Goal: Task Accomplishment & Management: Use online tool/utility

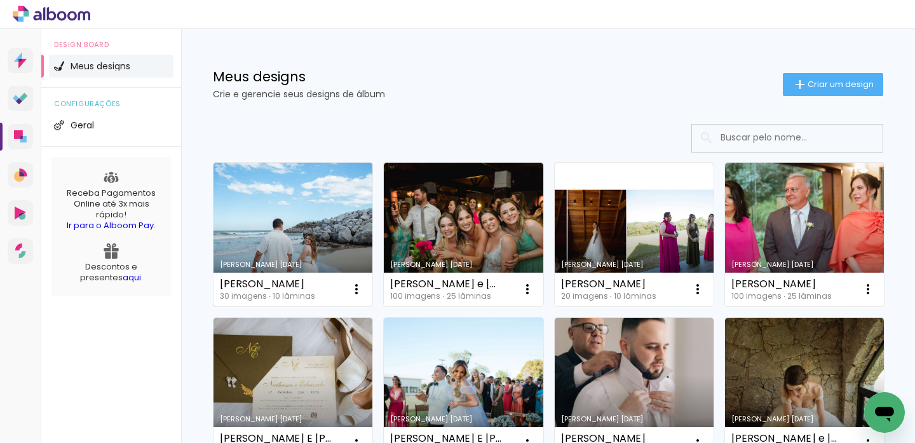
click at [326, 214] on link "Criado em [DATE]" at bounding box center [292, 235] width 159 height 144
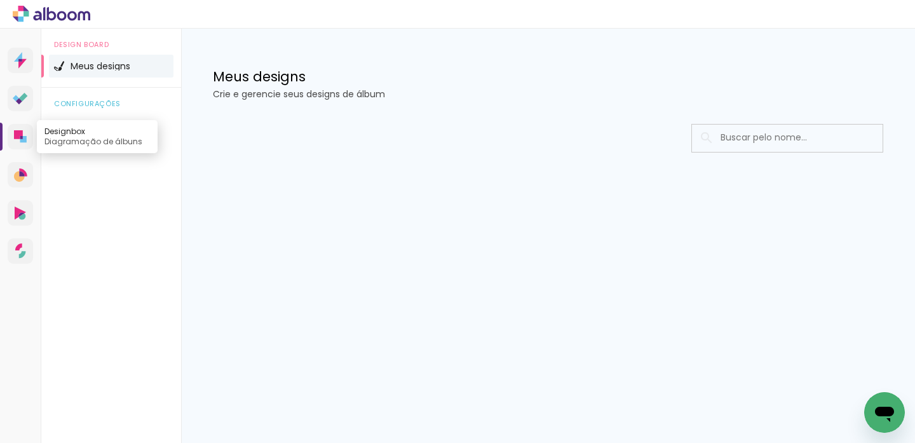
click at [19, 137] on icon at bounding box center [18, 134] width 9 height 9
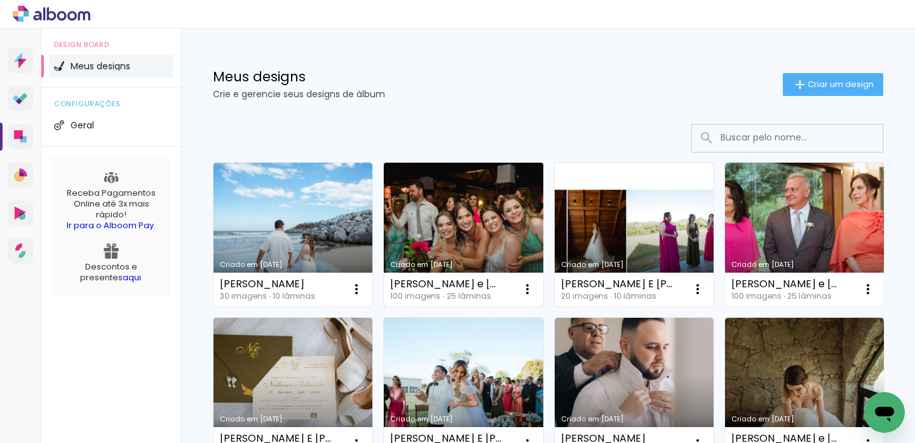
click at [411, 184] on link "Criado em [DATE]" at bounding box center [463, 235] width 159 height 144
